Goal: Information Seeking & Learning: Learn about a topic

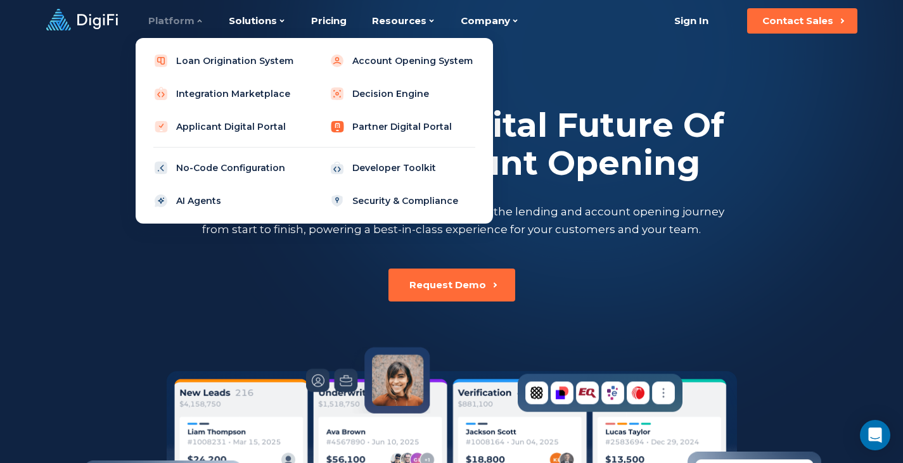
click at [373, 127] on link "Partner Digital Portal" at bounding box center [402, 126] width 161 height 25
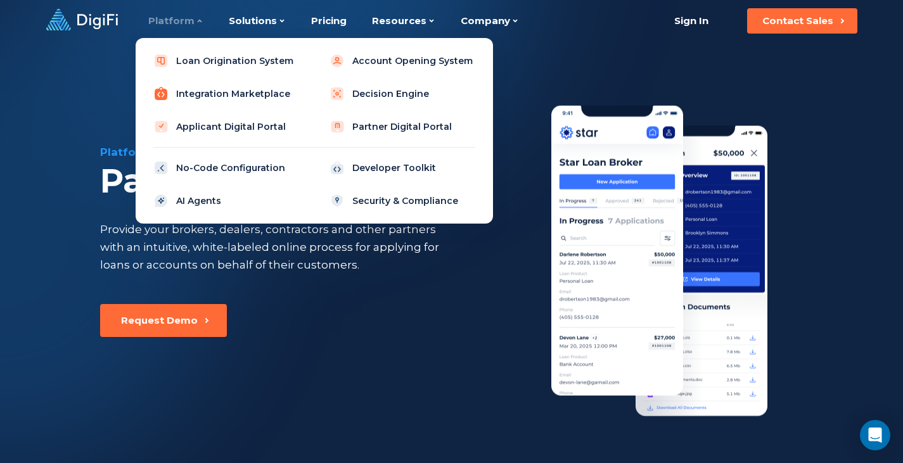
click at [218, 93] on link "Integration Marketplace" at bounding box center [226, 93] width 161 height 25
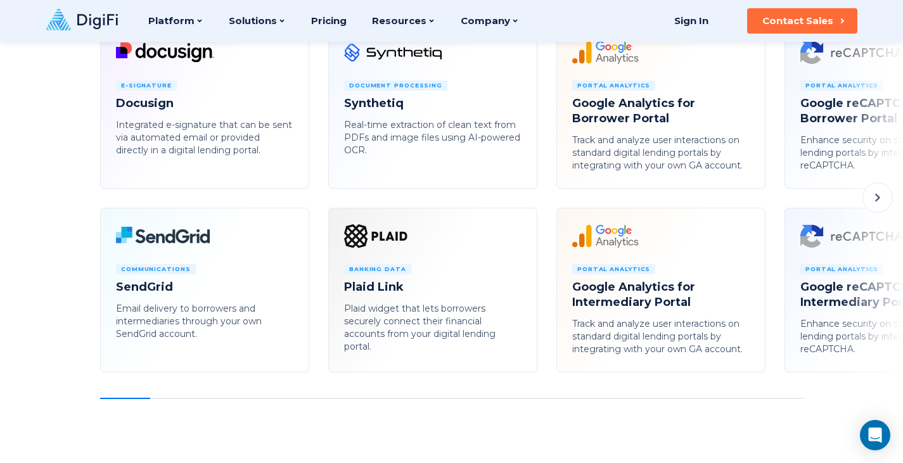
scroll to position [752, 0]
click at [424, 359] on li "Banking Data Plaid Link Plaid widget that lets borrowers securely connect their…" at bounding box center [432, 291] width 209 height 165
drag, startPoint x: 522, startPoint y: 411, endPoint x: 816, endPoint y: 425, distance: 293.8
click at [816, 425] on div "Platform Integration Marketplace Seamlessly connect to third-party services usi…" at bounding box center [451, 430] width 903 height 2364
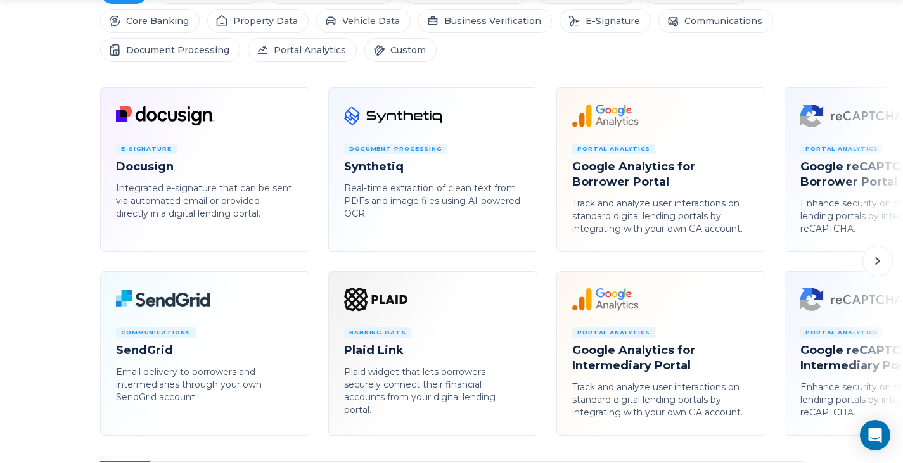
scroll to position [690, 0]
click at [874, 262] on icon at bounding box center [877, 260] width 15 height 15
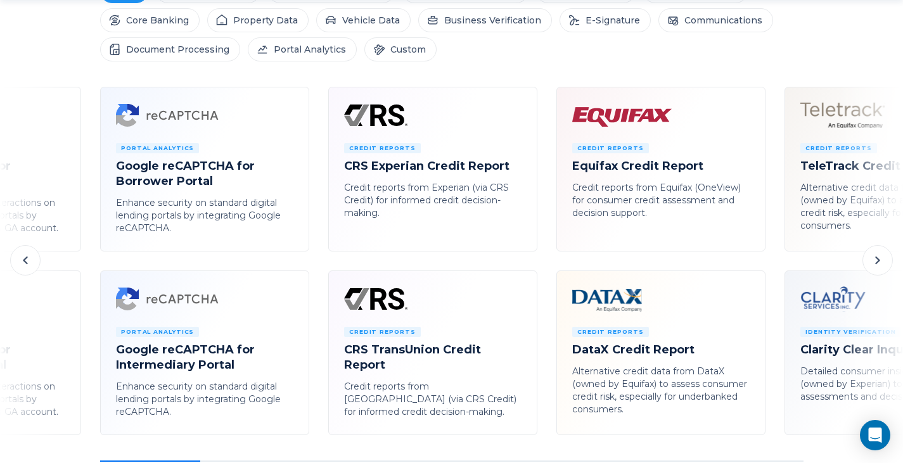
click at [874, 262] on icon at bounding box center [877, 260] width 15 height 15
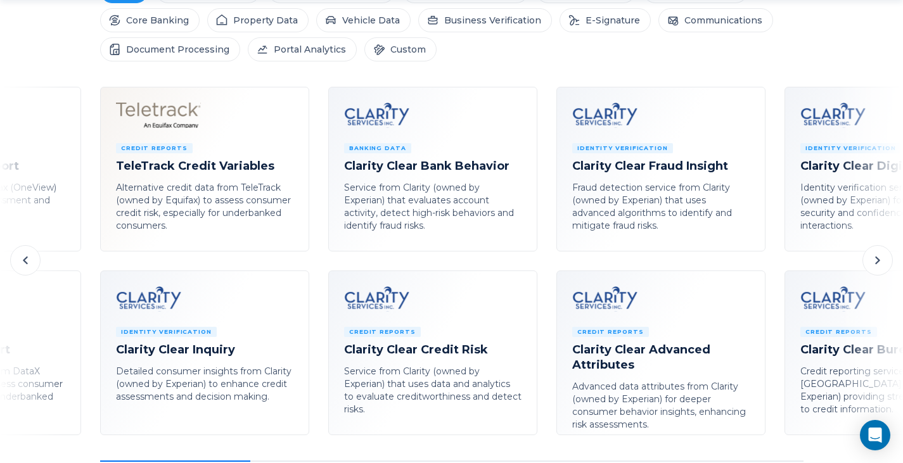
click at [874, 262] on icon at bounding box center [877, 260] width 15 height 15
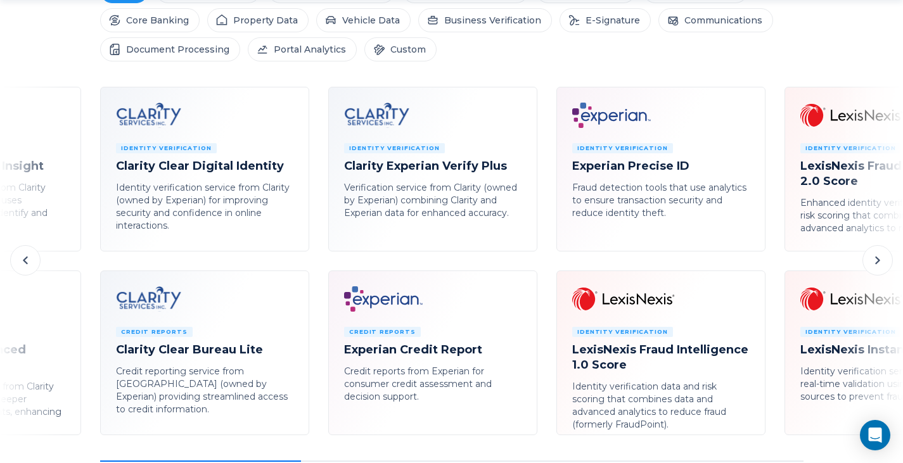
click at [874, 262] on icon at bounding box center [877, 260] width 15 height 15
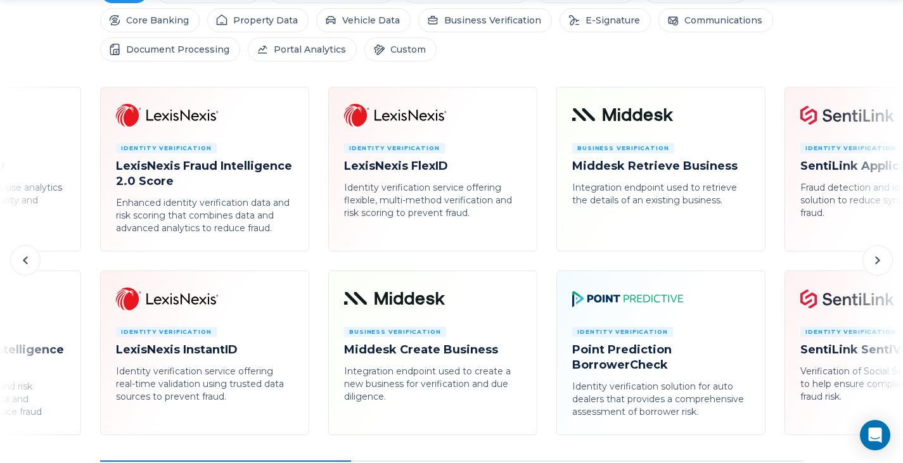
click at [874, 262] on icon at bounding box center [877, 260] width 15 height 15
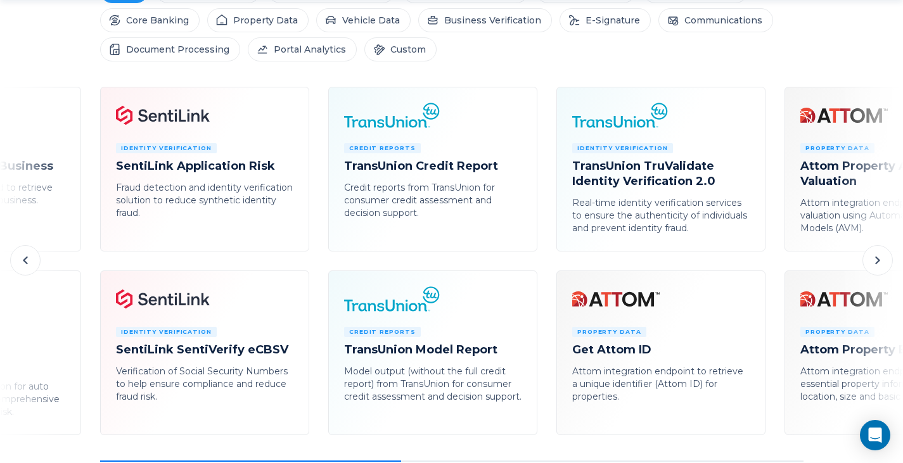
click at [874, 262] on icon at bounding box center [877, 260] width 15 height 15
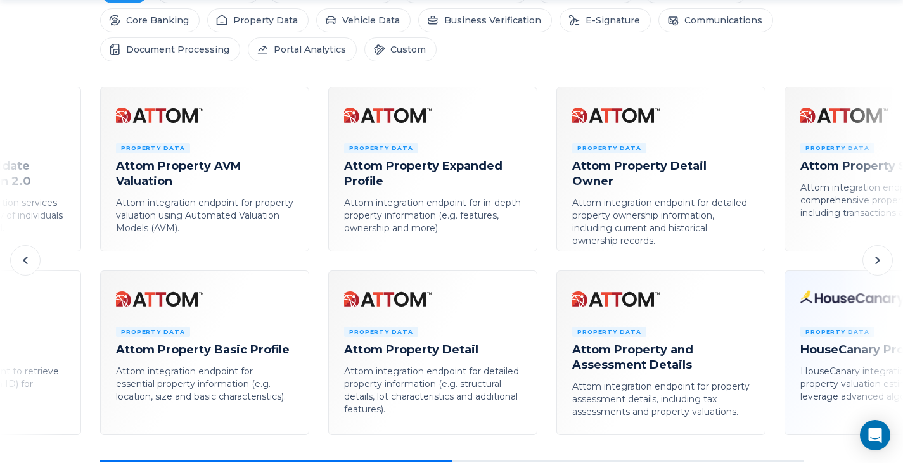
click at [874, 262] on icon at bounding box center [877, 260] width 15 height 15
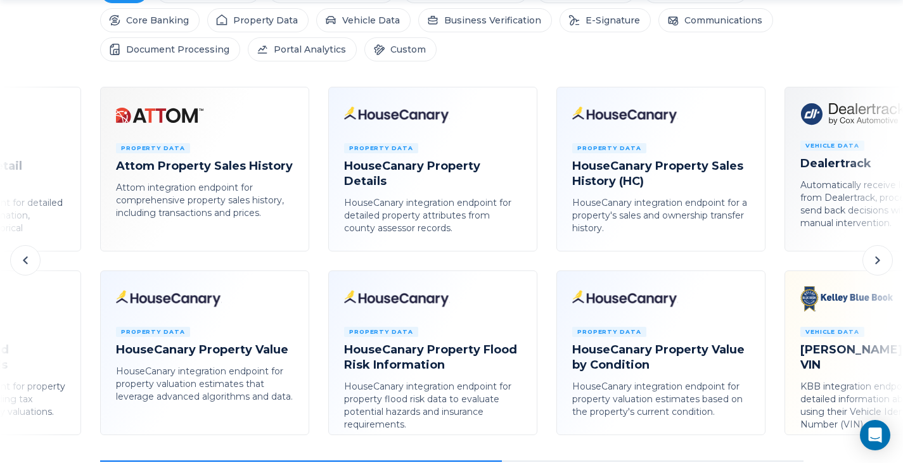
click at [874, 262] on icon at bounding box center [877, 260] width 15 height 15
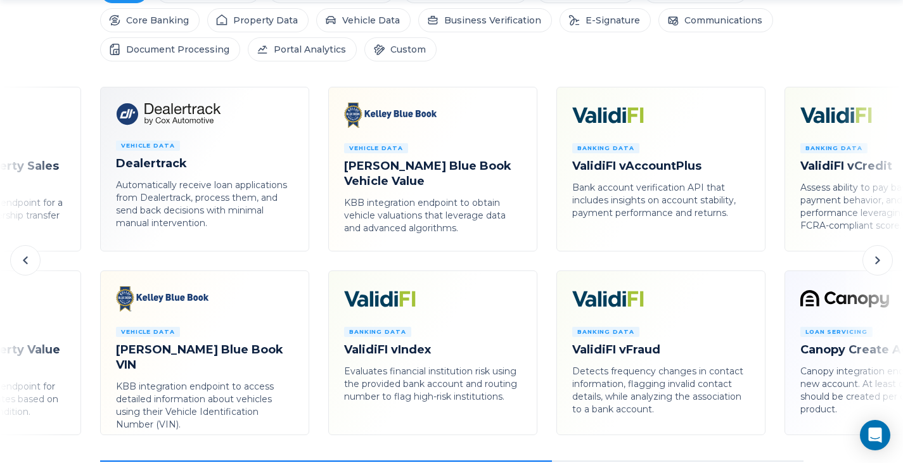
click at [874, 262] on icon at bounding box center [877, 260] width 15 height 15
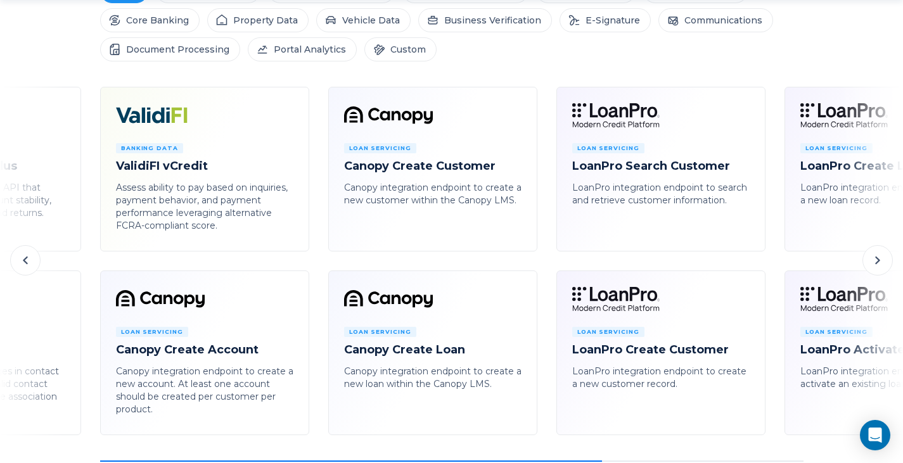
click at [874, 262] on icon at bounding box center [877, 260] width 15 height 15
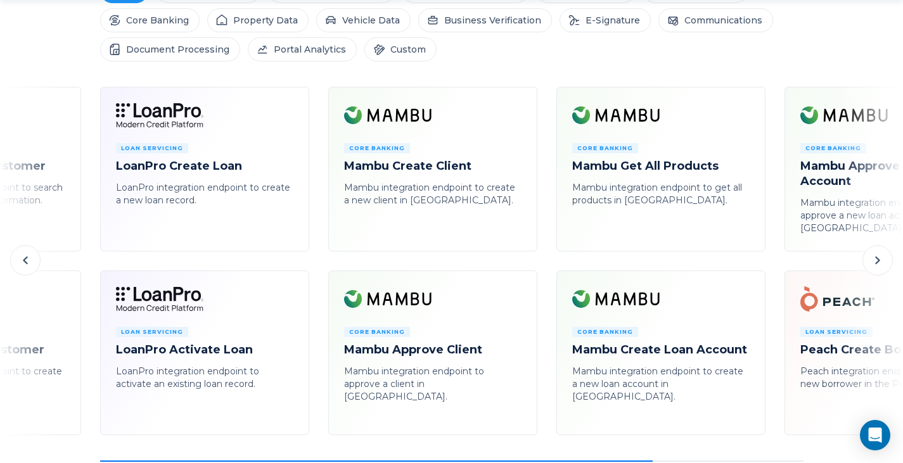
click at [874, 262] on icon at bounding box center [877, 260] width 15 height 15
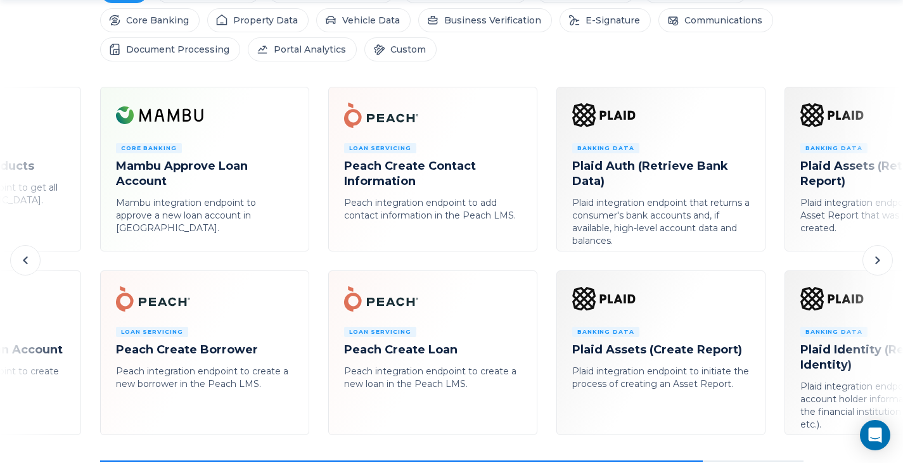
click at [874, 262] on icon at bounding box center [877, 260] width 15 height 15
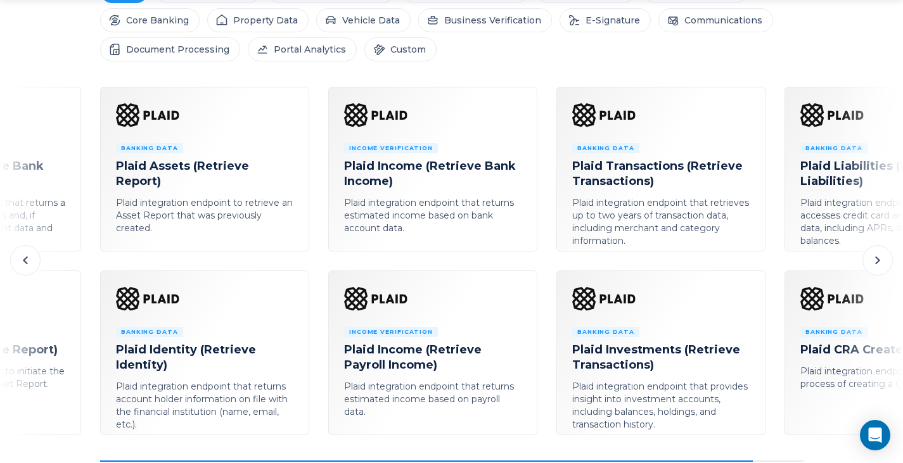
click at [874, 262] on icon at bounding box center [877, 260] width 15 height 15
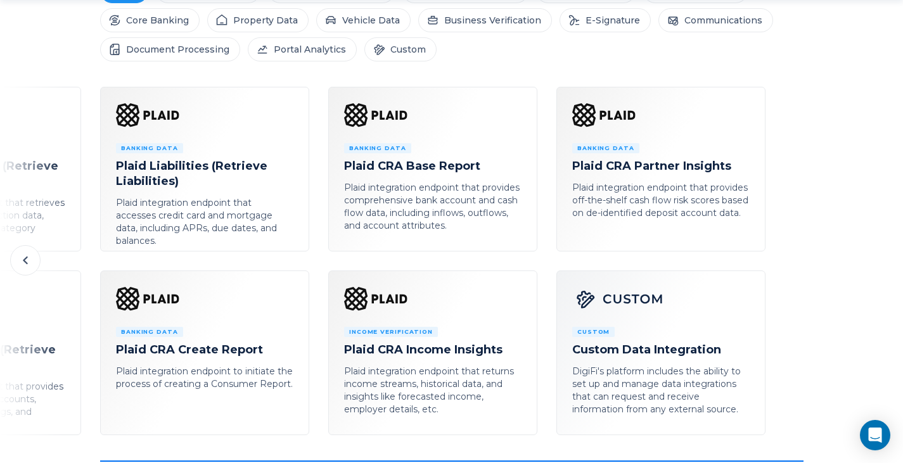
click at [874, 262] on div "E-Signature Docusign Integrated e-signature that can be sent via automated emai…" at bounding box center [451, 274] width 903 height 375
click at [23, 263] on icon at bounding box center [25, 260] width 15 height 15
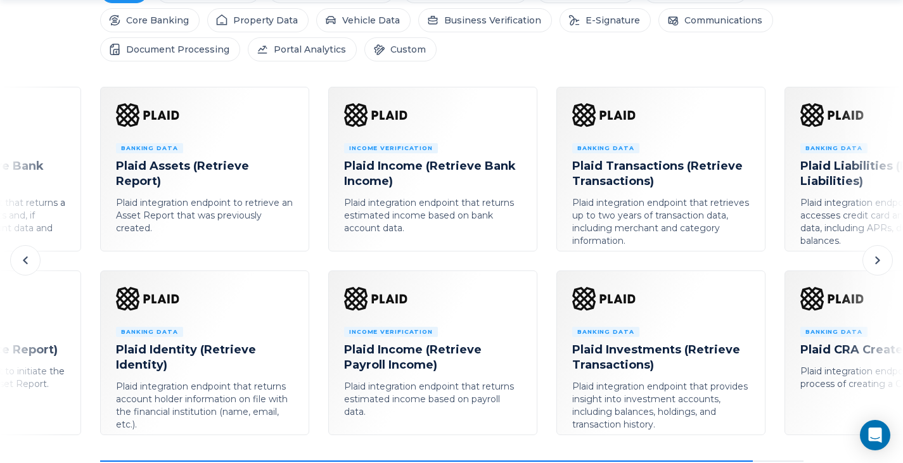
click at [23, 263] on icon at bounding box center [25, 260] width 15 height 15
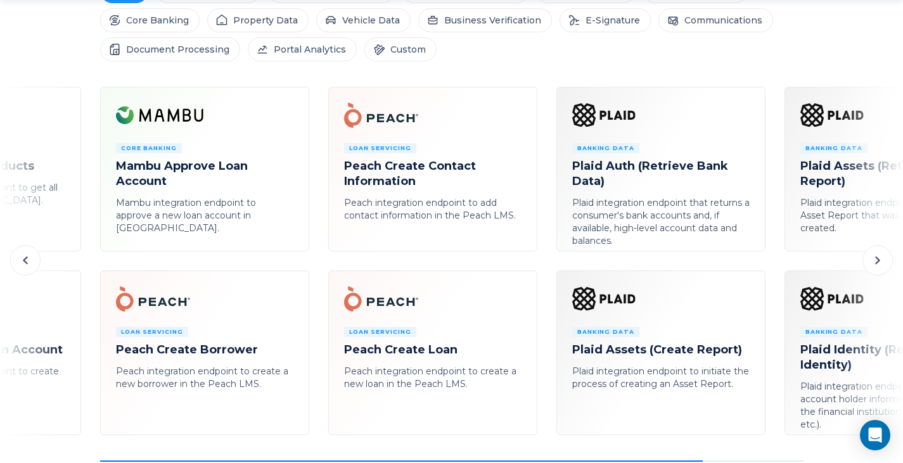
click at [23, 263] on icon at bounding box center [25, 260] width 15 height 15
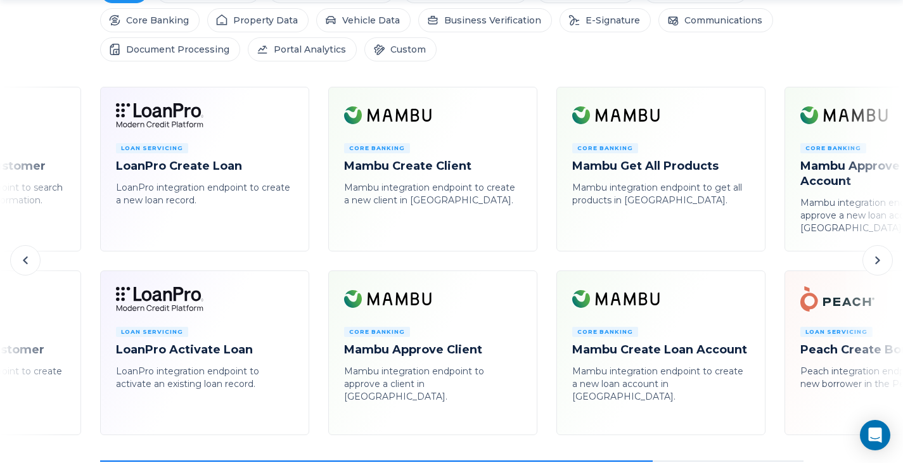
click at [23, 263] on icon at bounding box center [25, 260] width 15 height 15
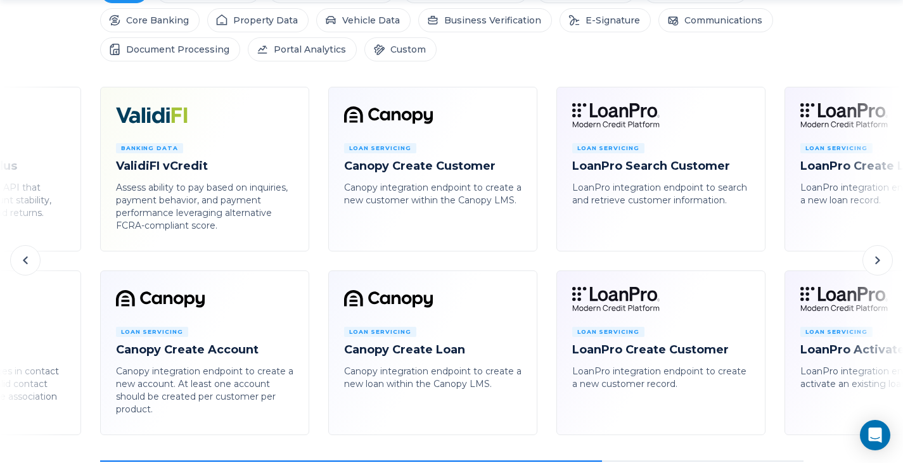
click at [23, 263] on icon at bounding box center [25, 260] width 15 height 15
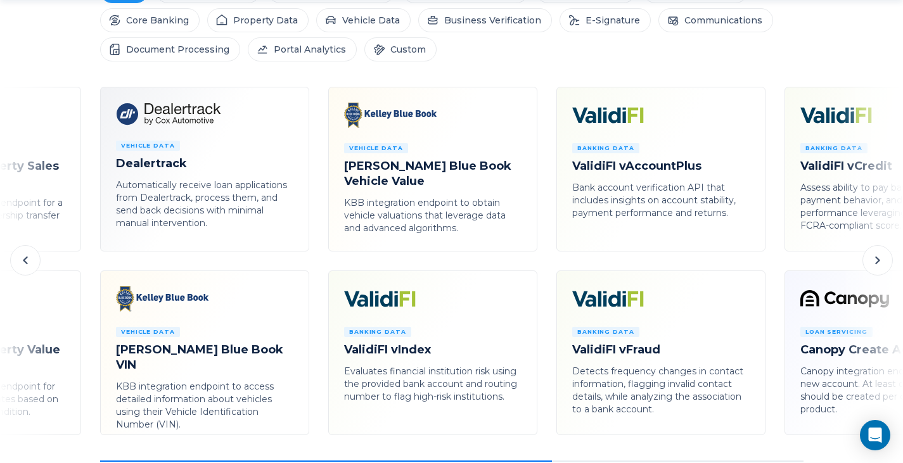
click at [23, 263] on icon at bounding box center [25, 260] width 15 height 15
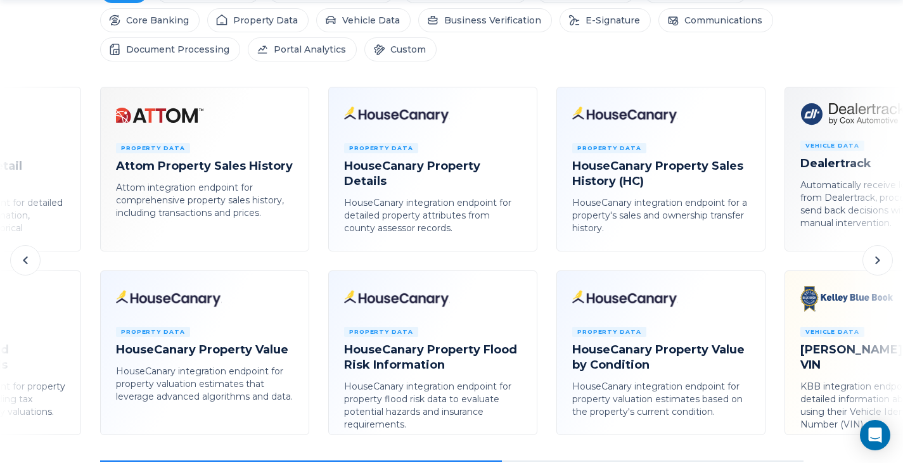
click at [23, 263] on icon at bounding box center [25, 260] width 15 height 15
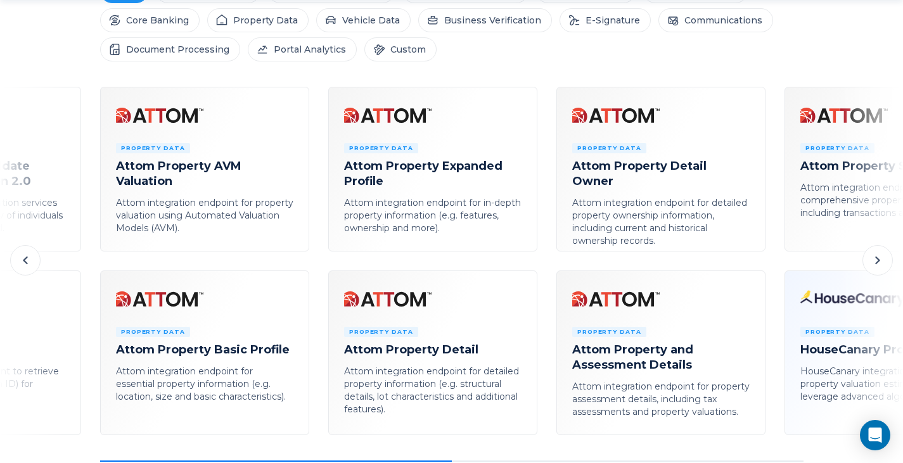
click at [23, 263] on icon at bounding box center [25, 260] width 15 height 15
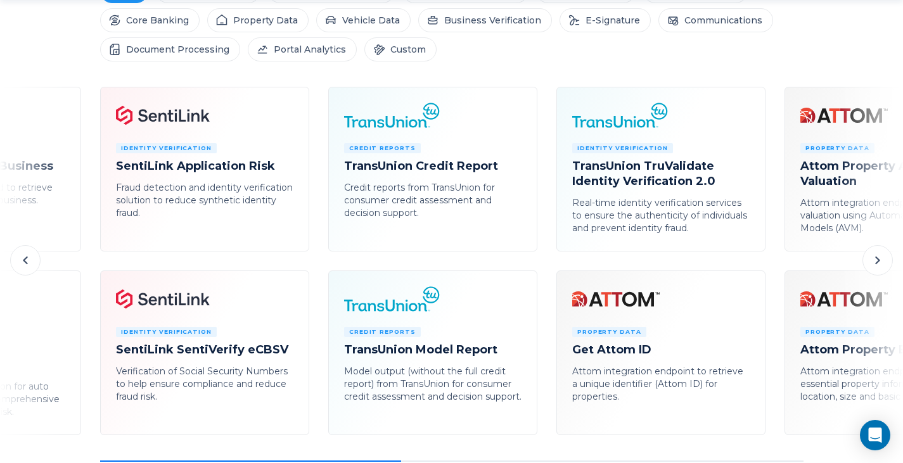
click at [23, 263] on icon at bounding box center [25, 260] width 15 height 15
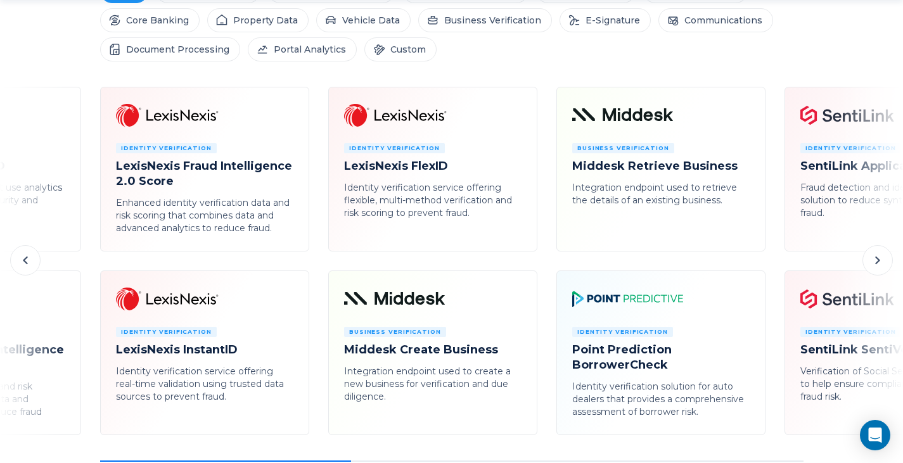
click at [23, 263] on icon at bounding box center [25, 260] width 15 height 15
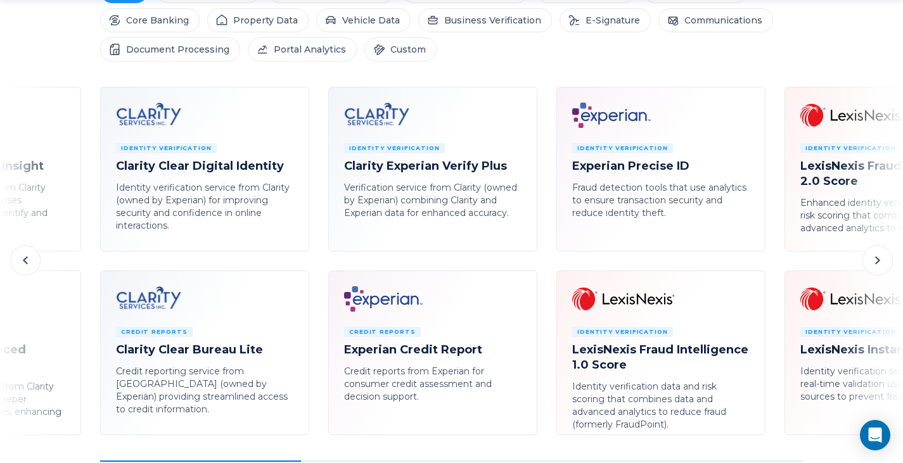
click at [23, 263] on icon at bounding box center [25, 260] width 15 height 15
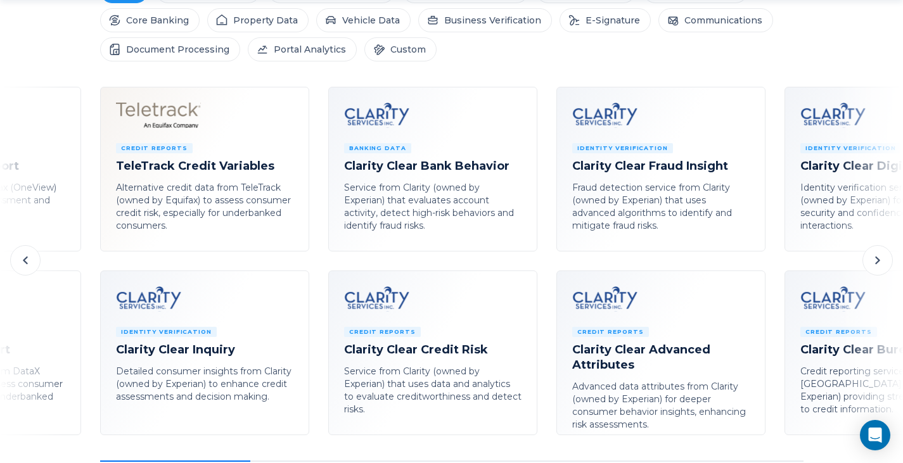
click at [23, 263] on icon at bounding box center [25, 260] width 15 height 15
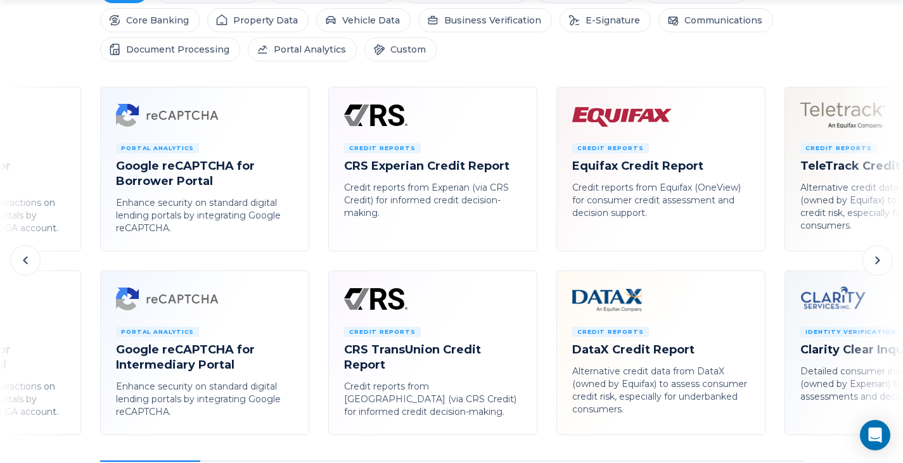
click at [23, 263] on icon at bounding box center [25, 260] width 15 height 15
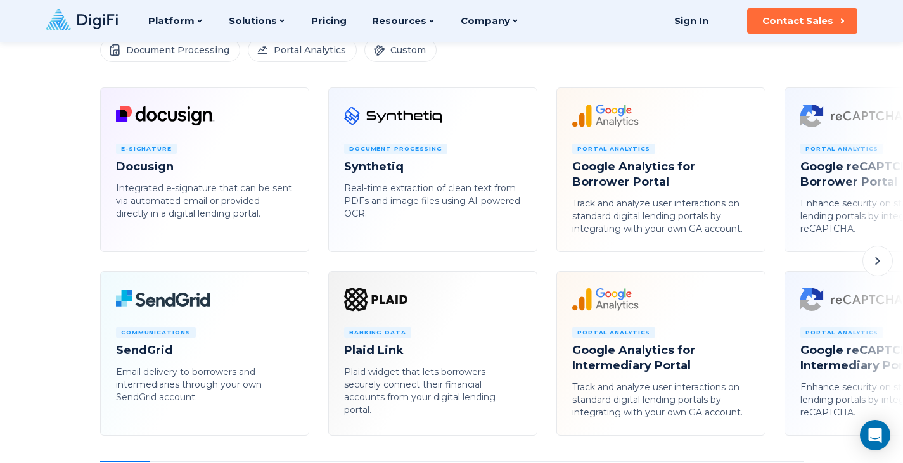
scroll to position [688, 0]
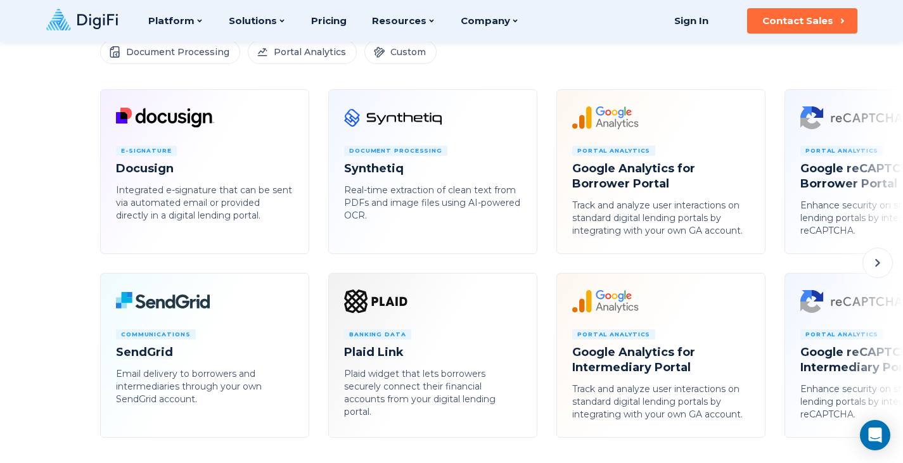
click at [877, 261] on icon at bounding box center [877, 263] width 4 height 8
